Goal: Find specific page/section

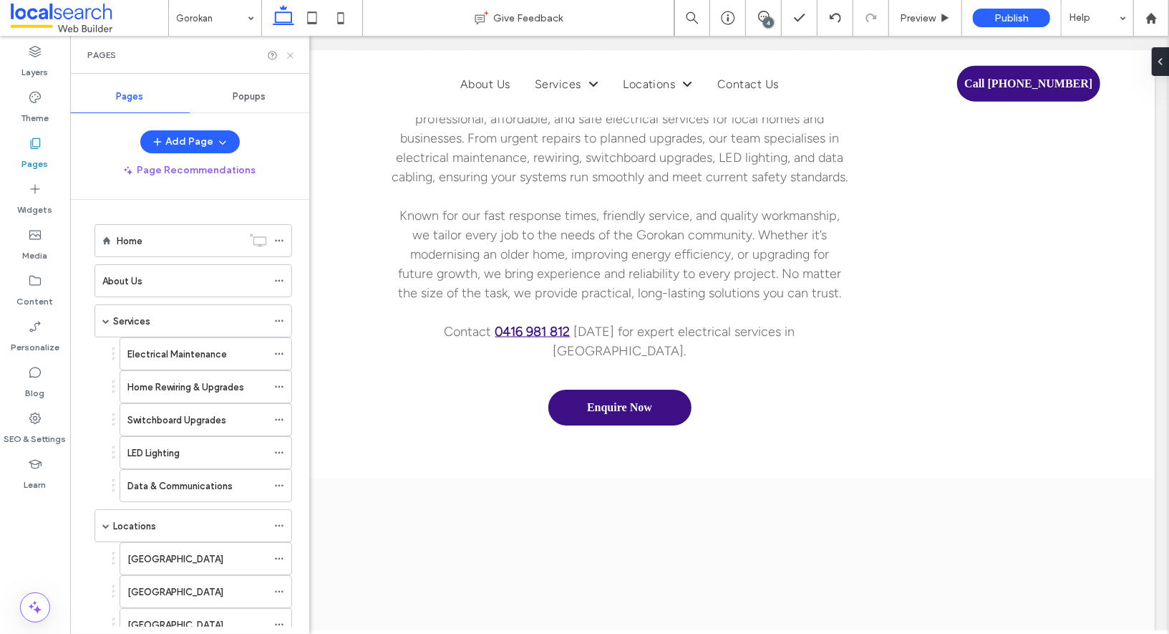
click at [294, 52] on icon at bounding box center [290, 55] width 11 height 11
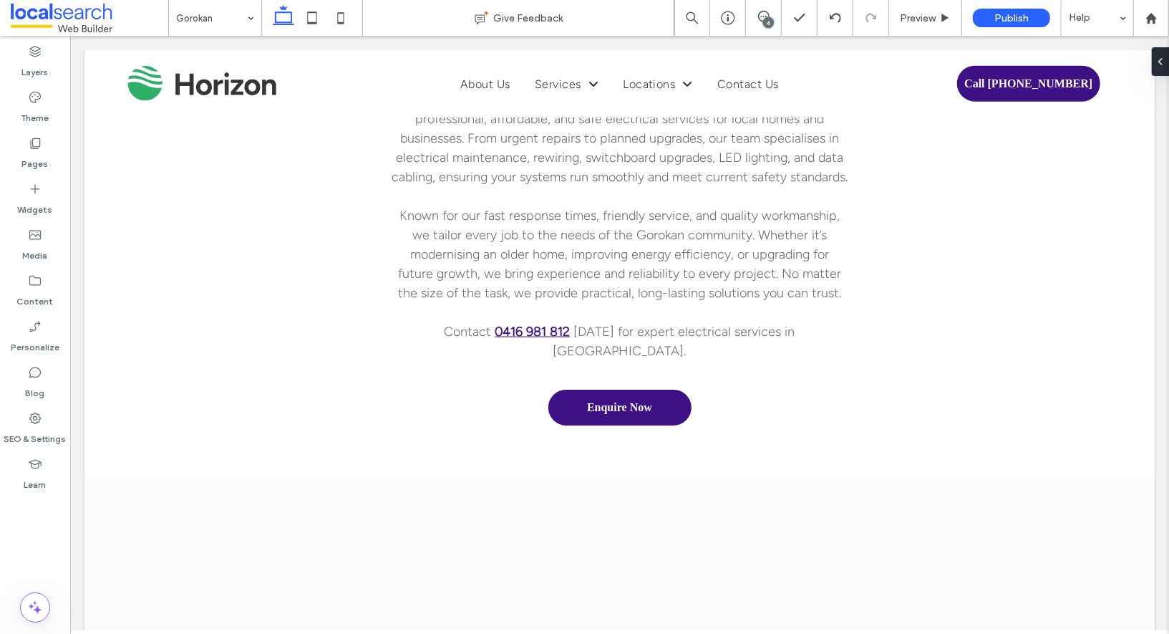
click at [69, 17] on span at bounding box center [90, 18] width 158 height 29
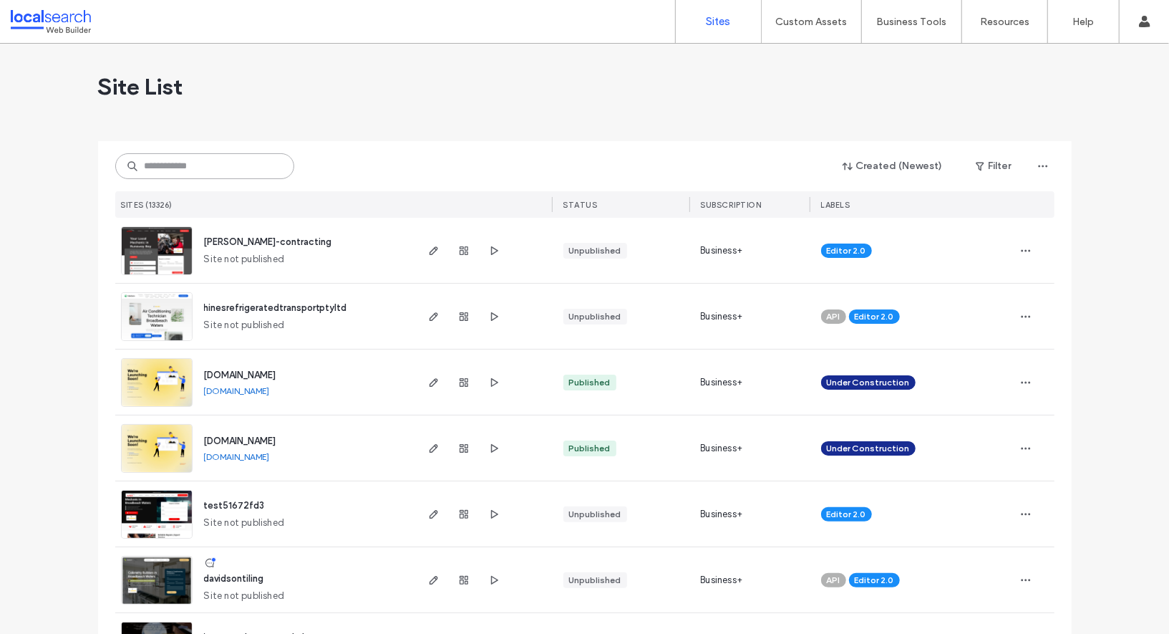
click at [183, 154] on input at bounding box center [204, 166] width 179 height 26
paste input "********"
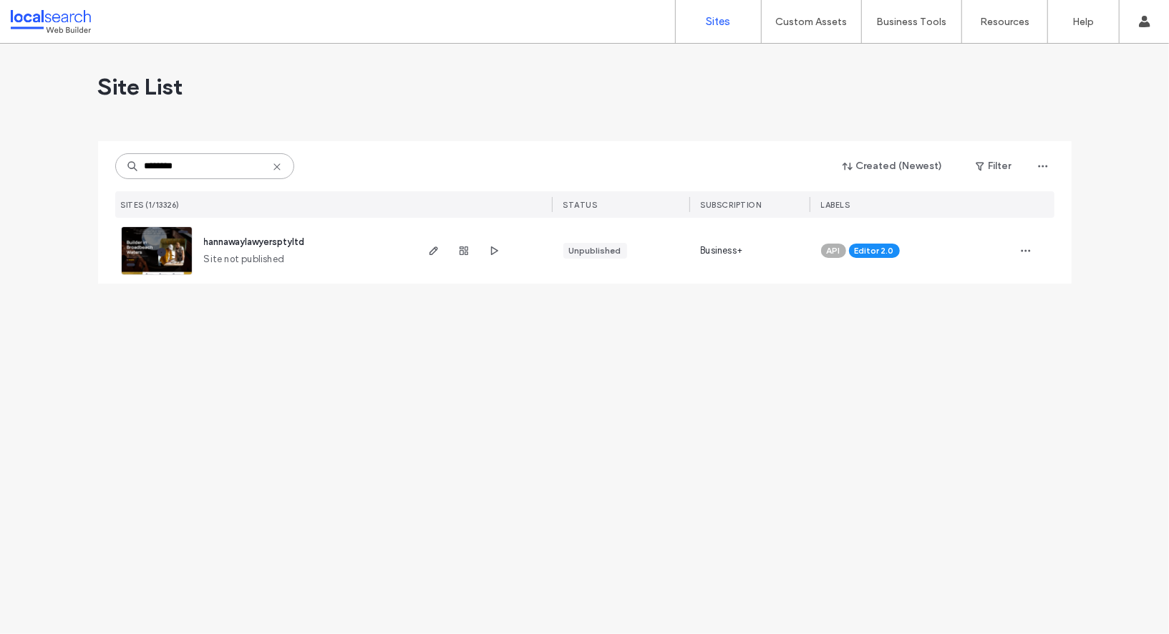
type input "********"
click at [208, 243] on span "hannawaylawyersptyltd" at bounding box center [254, 241] width 101 height 11
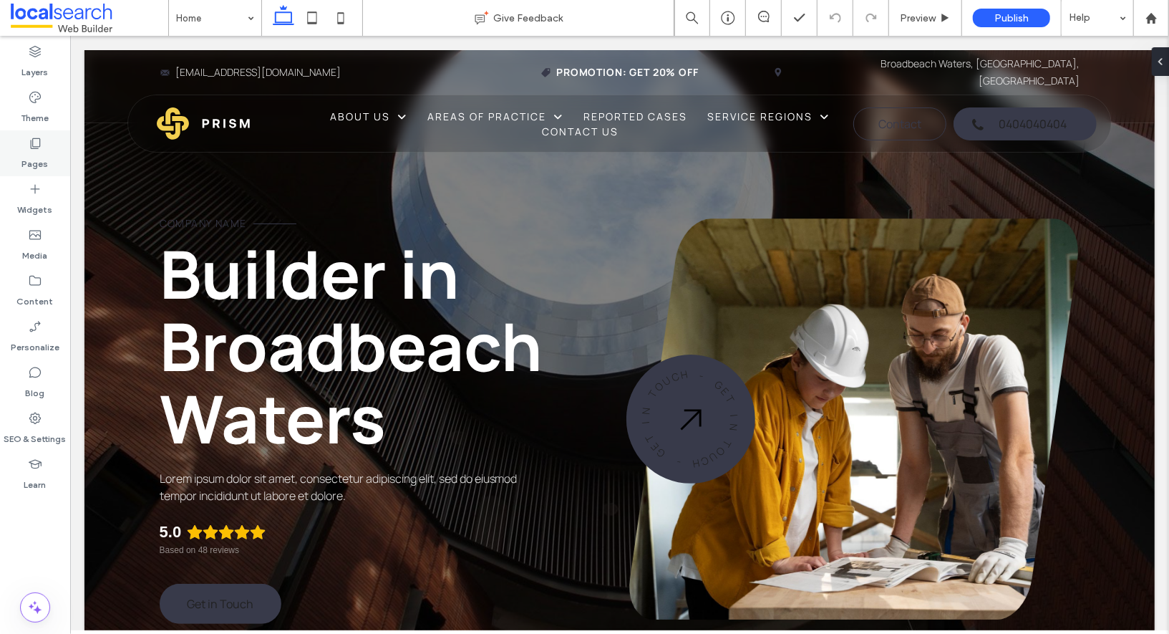
click at [39, 144] on use at bounding box center [36, 143] width 10 height 11
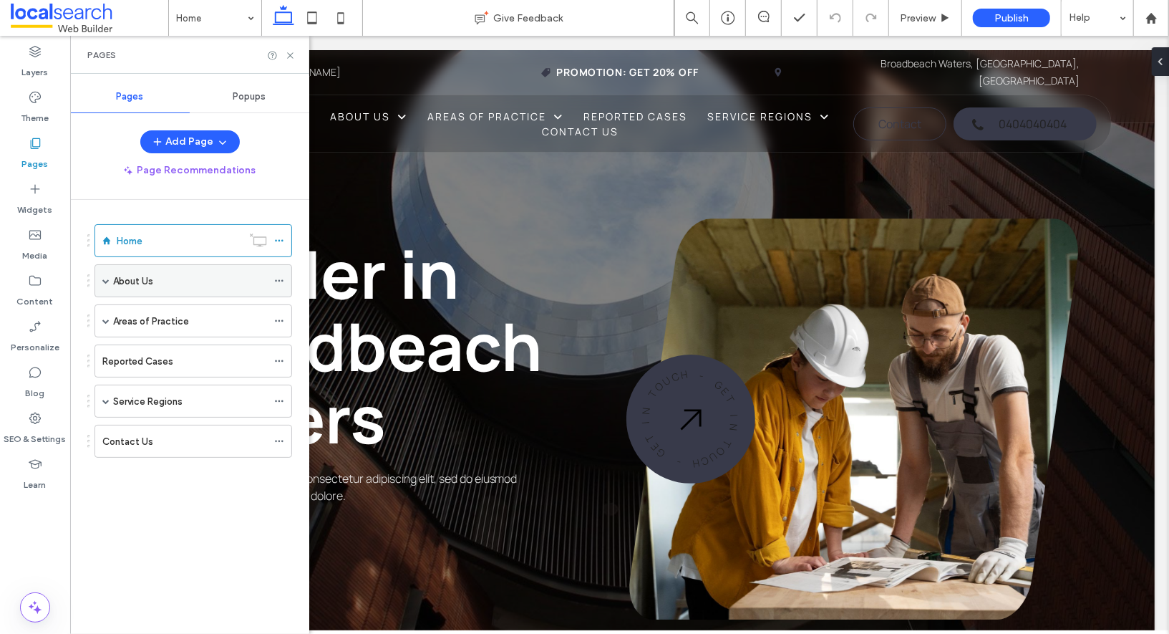
click at [102, 277] on span at bounding box center [105, 280] width 7 height 7
click at [105, 319] on span at bounding box center [105, 320] width 7 height 7
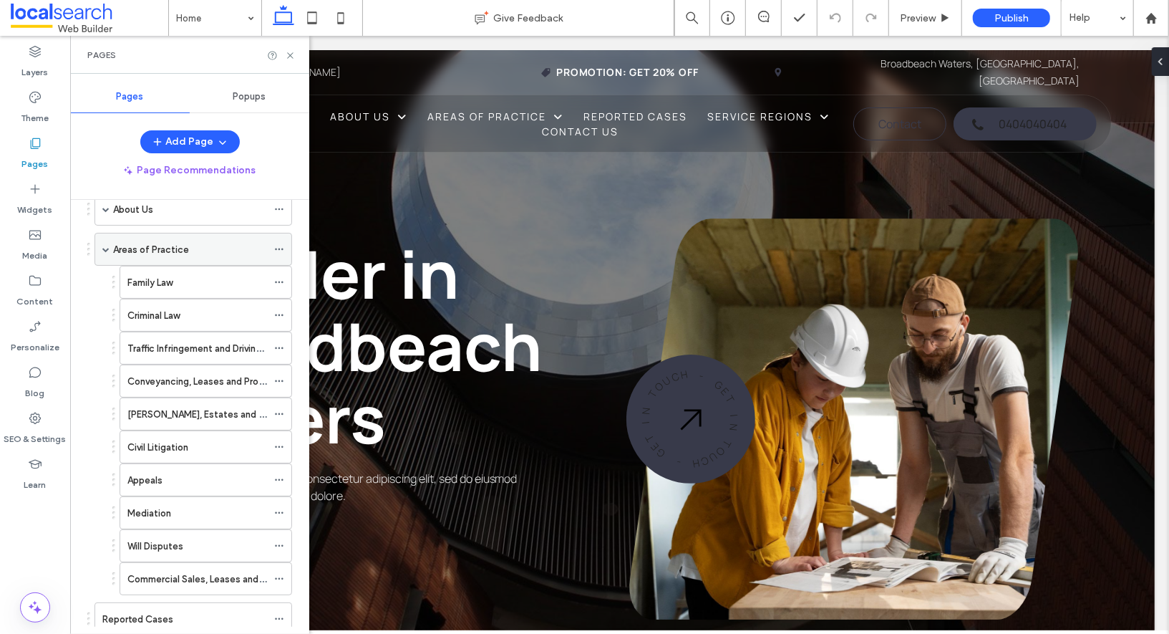
scroll to position [62, 0]
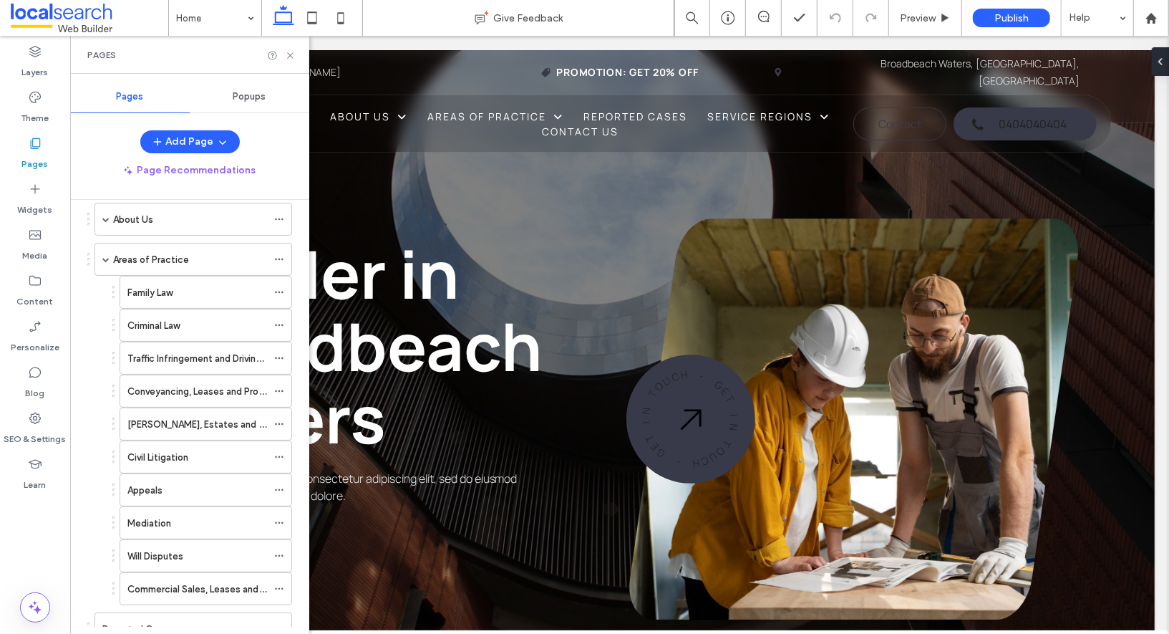
click at [105, 256] on span at bounding box center [105, 259] width 7 height 7
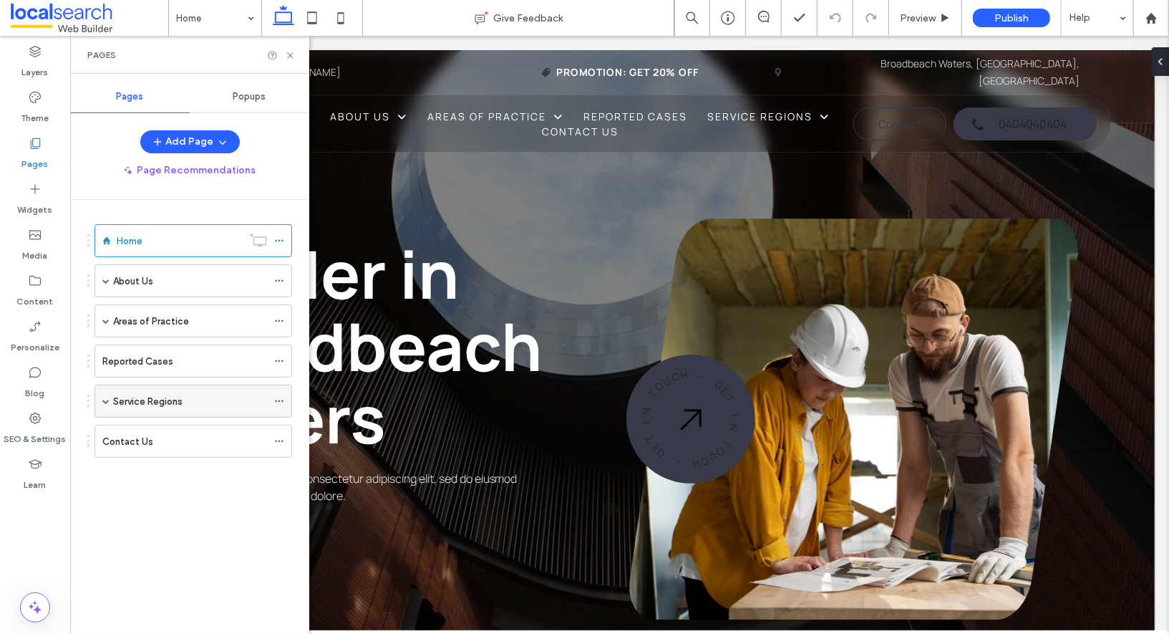
click at [107, 398] on span at bounding box center [105, 400] width 7 height 7
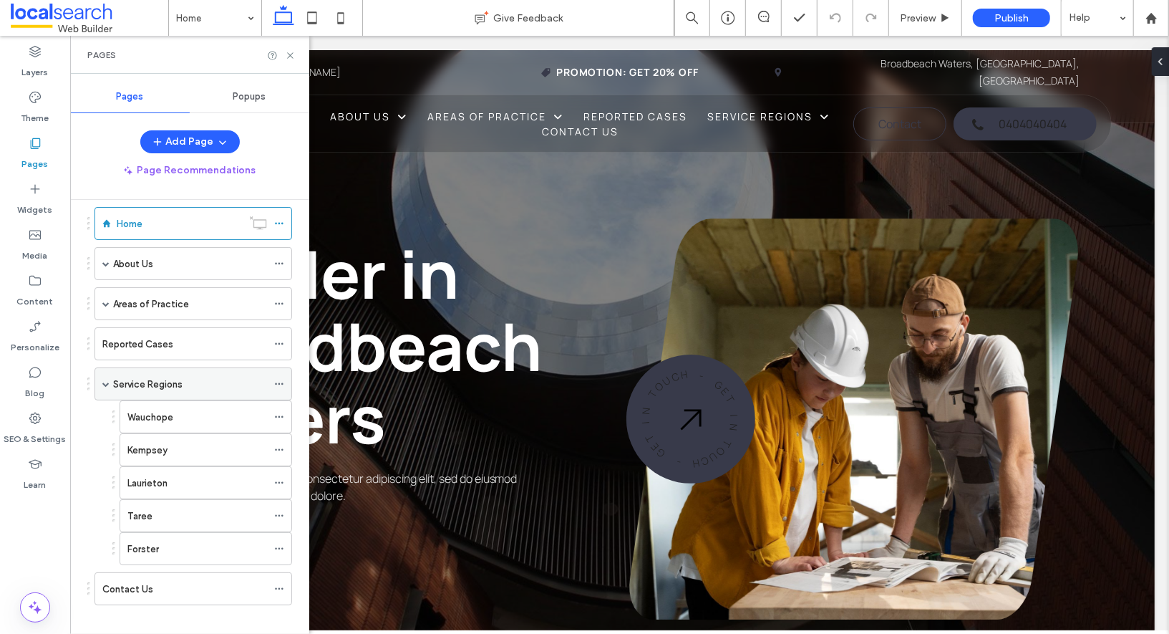
scroll to position [23, 0]
click at [102, 375] on span at bounding box center [105, 378] width 7 height 7
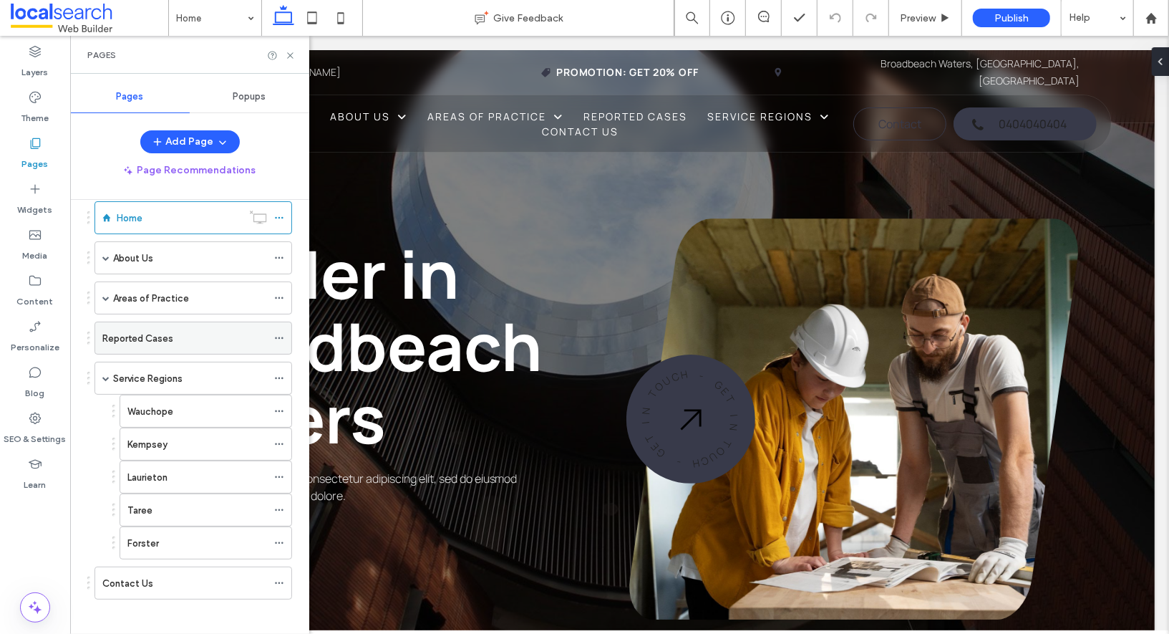
scroll to position [0, 0]
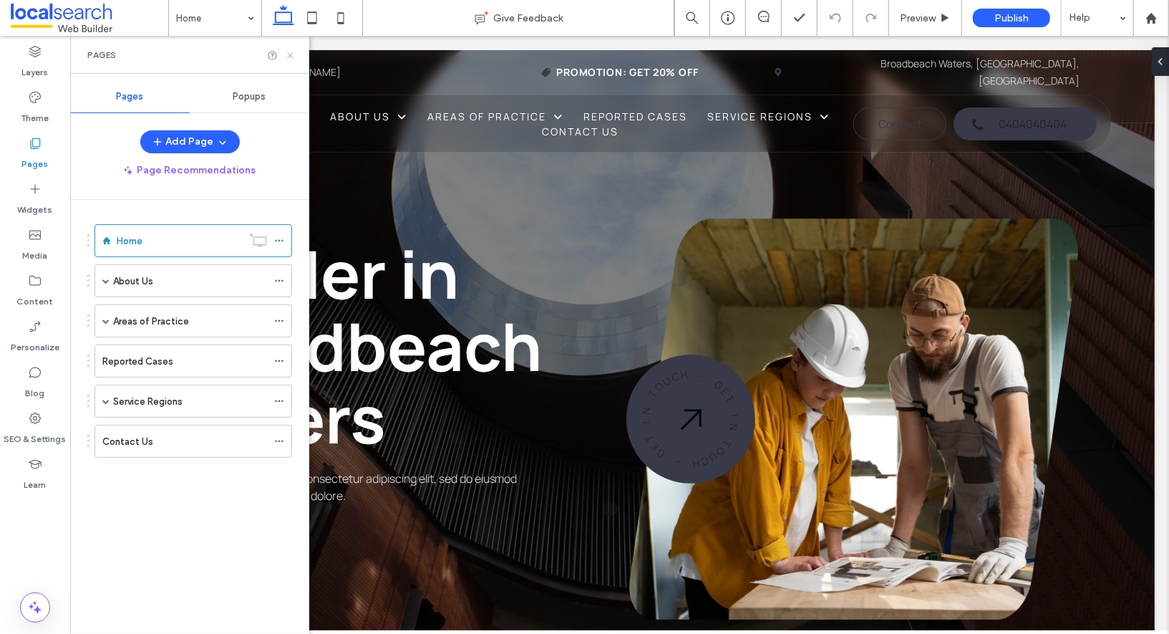
click at [289, 50] on icon at bounding box center [290, 55] width 11 height 11
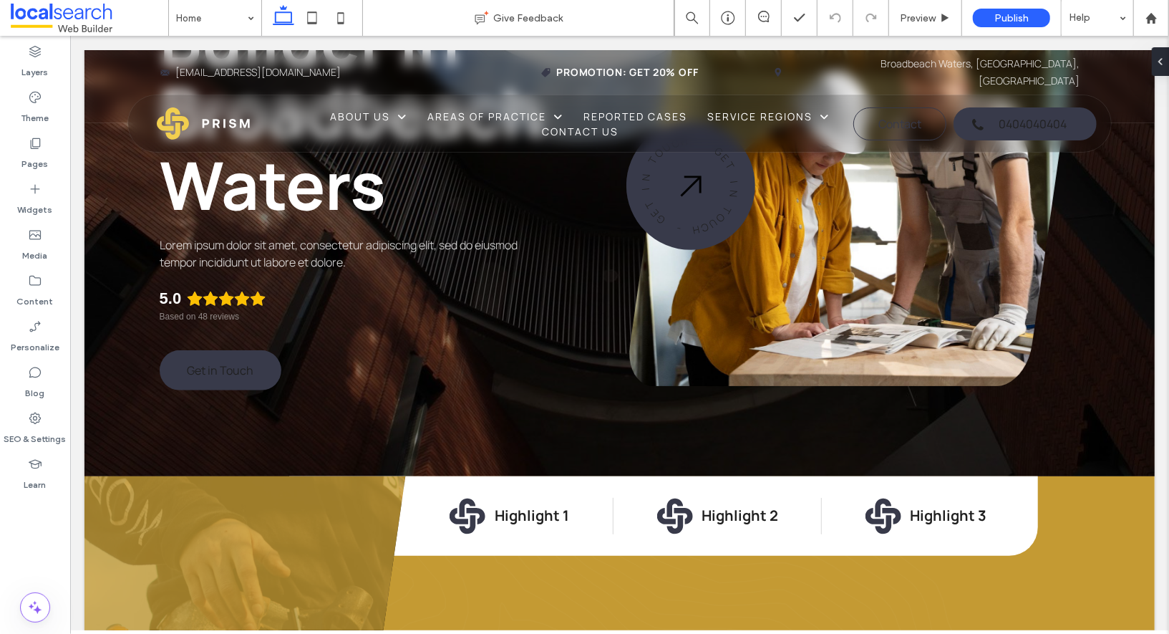
scroll to position [224, 0]
